Goal: Task Accomplishment & Management: Manage account settings

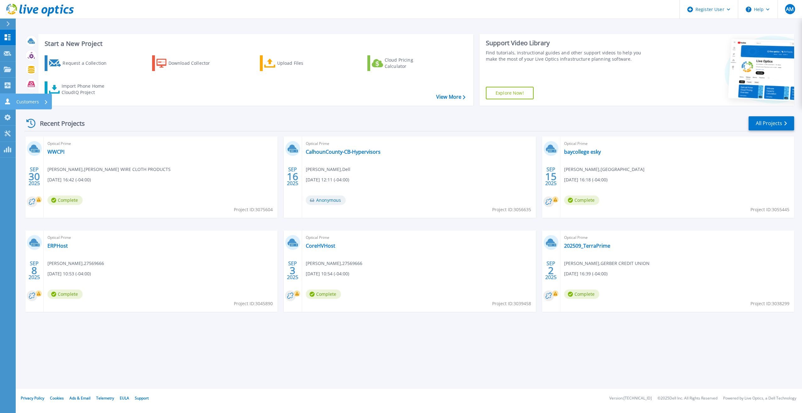
click at [4, 99] on icon at bounding box center [8, 101] width 8 height 6
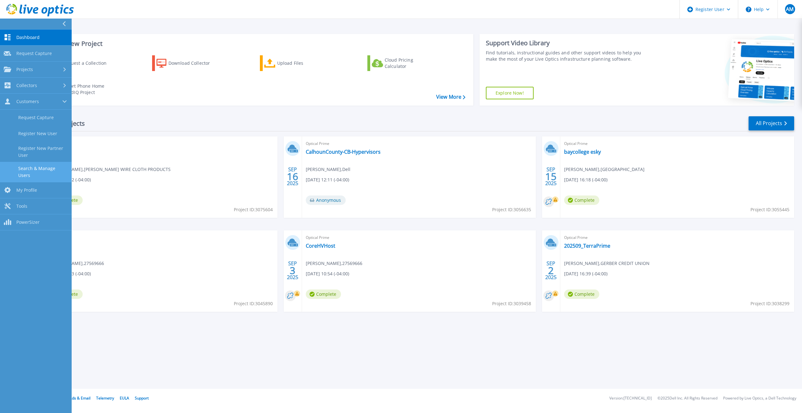
click at [36, 172] on link "Search & Manage Users" at bounding box center [36, 172] width 72 height 20
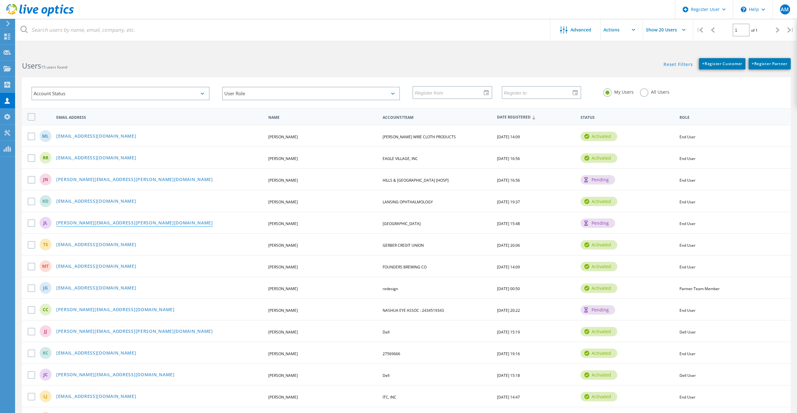
click at [115, 224] on link "[PERSON_NAME][EMAIL_ADDRESS][PERSON_NAME][DOMAIN_NAME]" at bounding box center [134, 223] width 157 height 5
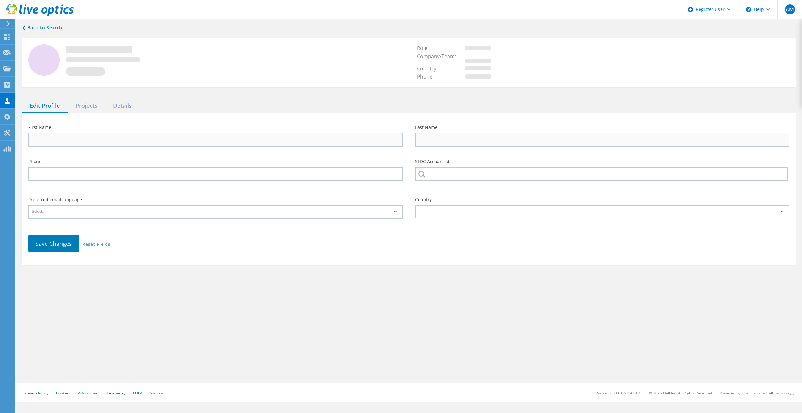
type input "Jonathan"
type input "Lane"
type input "[GEOGRAPHIC_DATA]"
type input "English"
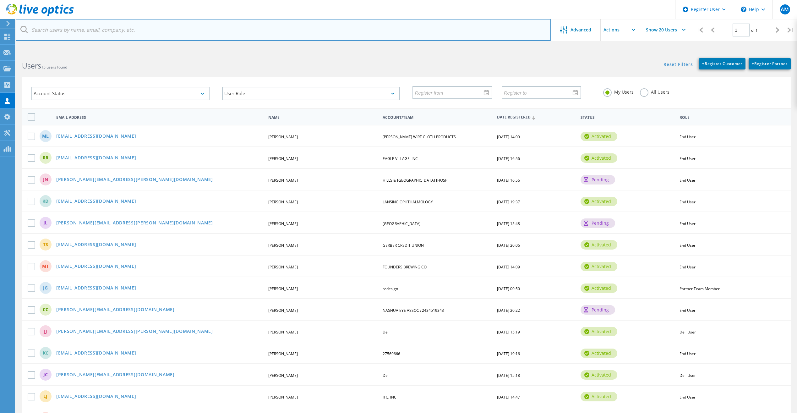
paste input "[PERSON_NAME][EMAIL_ADDRESS][PERSON_NAME][DOMAIN_NAME]"
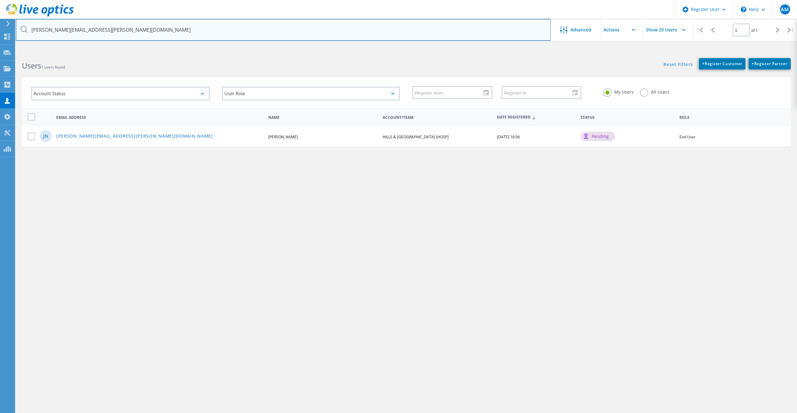
click at [113, 25] on input "[PERSON_NAME][EMAIL_ADDRESS][PERSON_NAME][DOMAIN_NAME]" at bounding box center [283, 30] width 535 height 22
drag, startPoint x: 35, startPoint y: 34, endPoint x: 2, endPoint y: 35, distance: 32.7
click at [2, 52] on div "Register User \n Help Explore Helpful Articles Contact Support AM Dell User And…" at bounding box center [398, 244] width 797 height 385
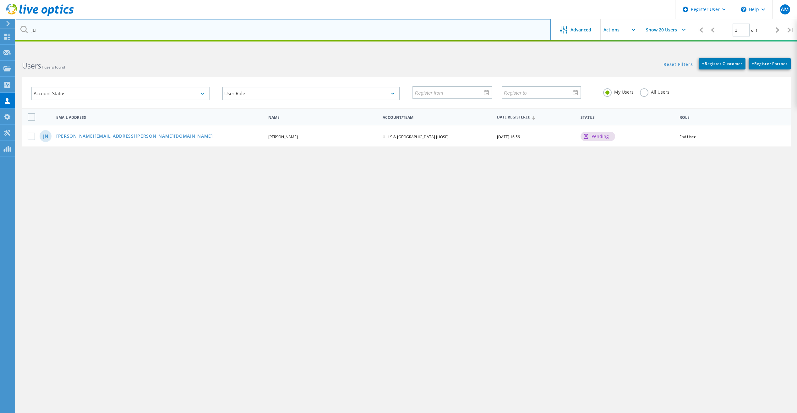
type input "j"
type input "bay"
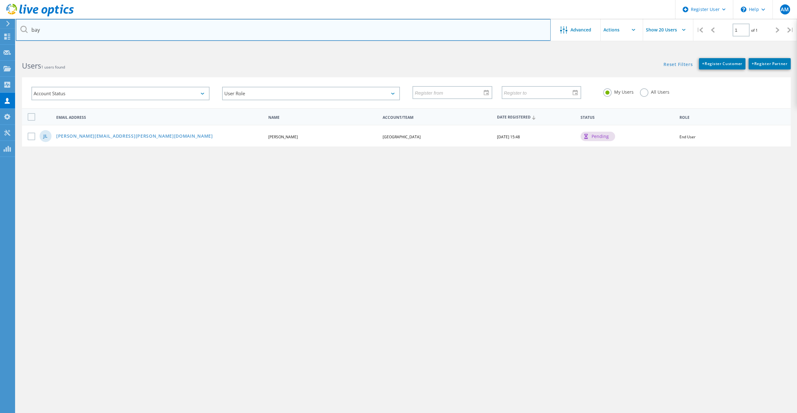
drag, startPoint x: 65, startPoint y: 31, endPoint x: -1, endPoint y: 24, distance: 66.8
click at [0, 24] on html "Register User \n Help Explore Helpful Articles Contact Support AM Dell User And…" at bounding box center [398, 218] width 797 height 437
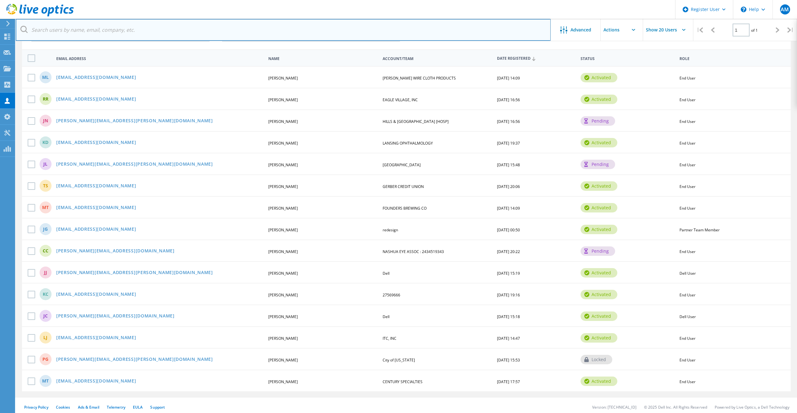
scroll to position [62, 0]
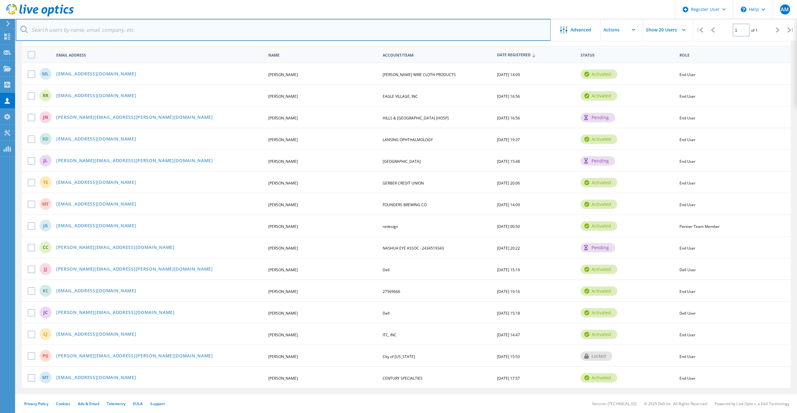
paste input "allen.beauvais@baycollege.edu"
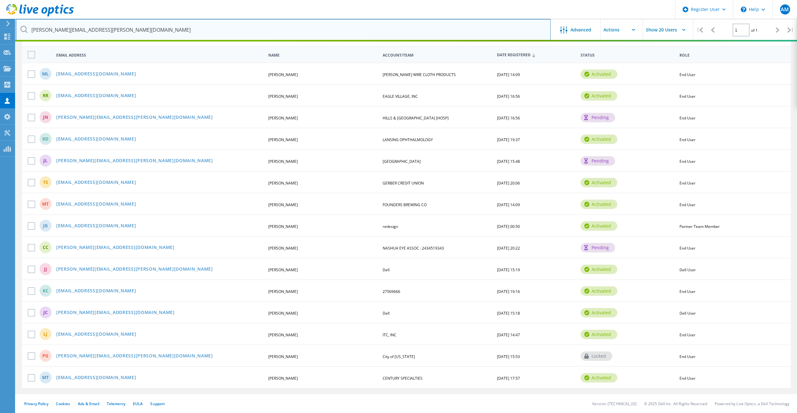
type input "allen.beauvais@baycollege.edu"
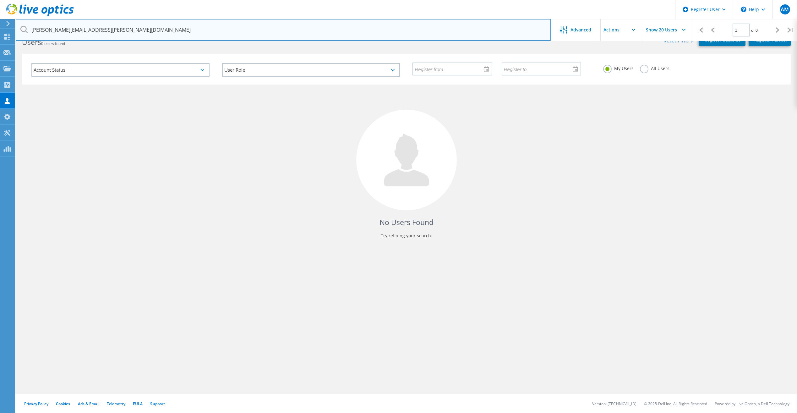
scroll to position [24, 0]
drag, startPoint x: 113, startPoint y: 25, endPoint x: 16, endPoint y: 24, distance: 97.5
click at [16, 24] on input "allen.beauvais@baycollege.edu" at bounding box center [283, 30] width 535 height 22
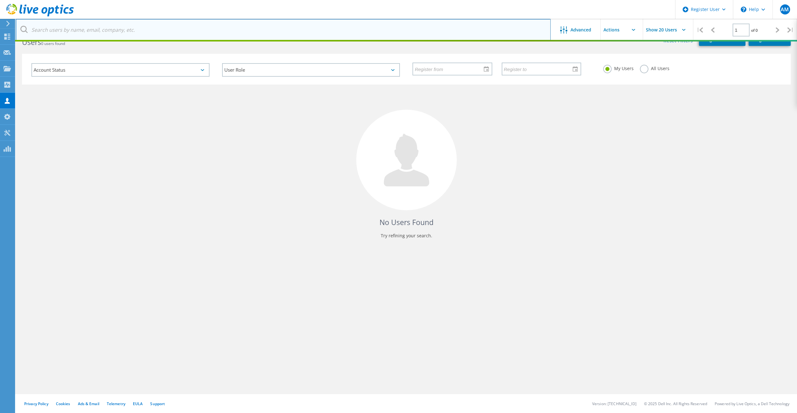
scroll to position [62, 0]
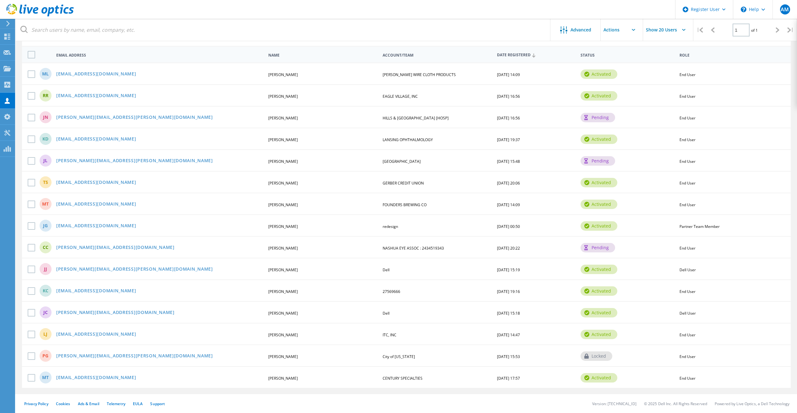
click at [301, 199] on div "MT tippetm@foundersbrewing.com Matt Tippet FOUNDERS BREWING CO 03/26/2025, 14:0…" at bounding box center [406, 204] width 769 height 22
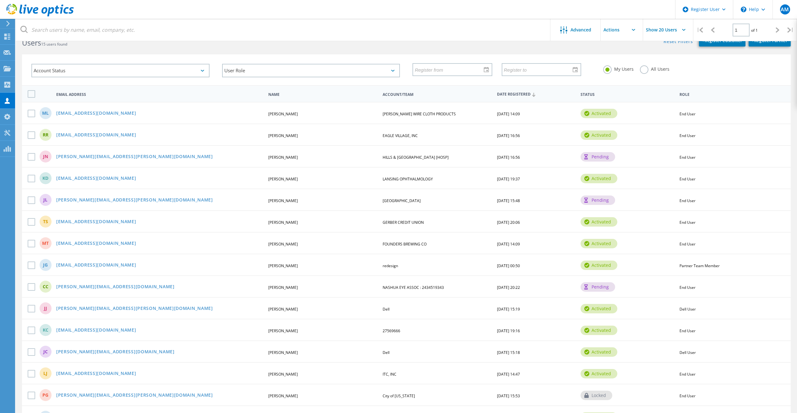
scroll to position [0, 0]
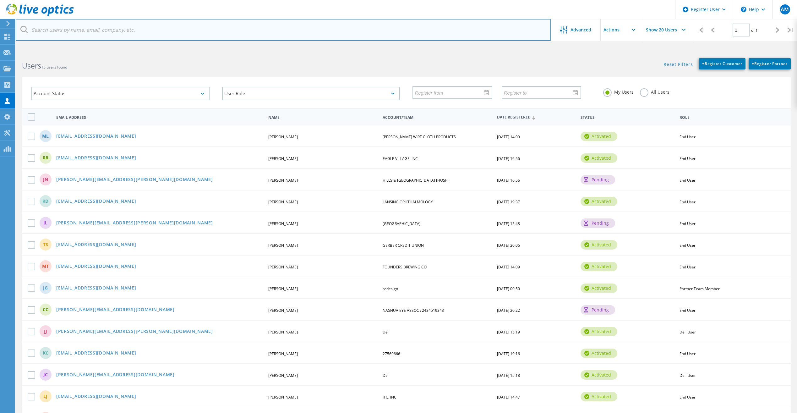
click at [66, 31] on input "text" at bounding box center [283, 30] width 535 height 22
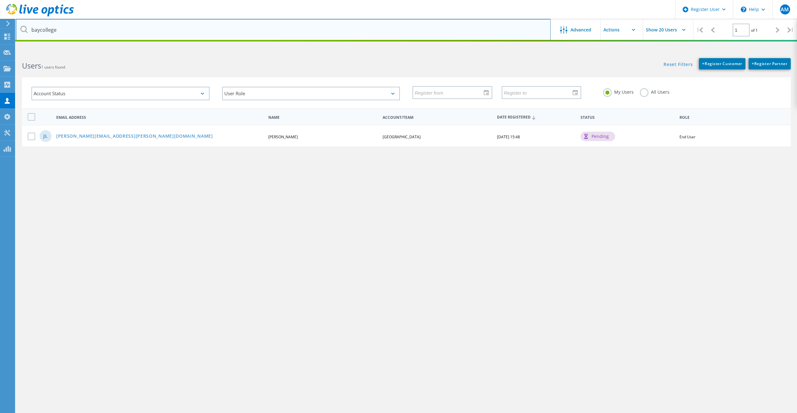
type input "baycollege"
